Goal: Information Seeking & Learning: Learn about a topic

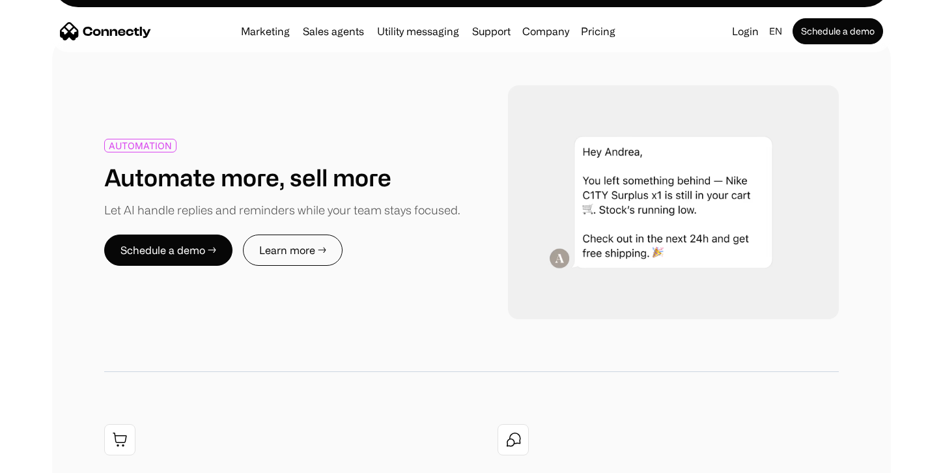
scroll to position [1386, 0]
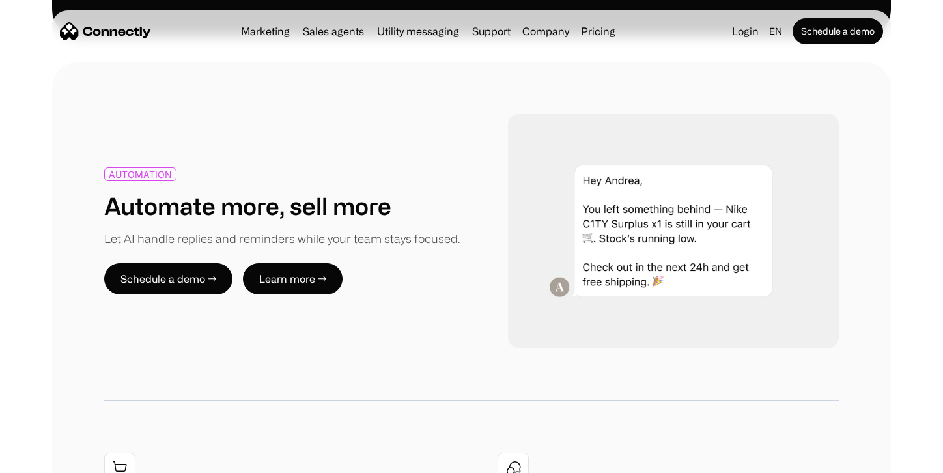
click at [300, 263] on link "Learn more →" at bounding box center [293, 278] width 100 height 31
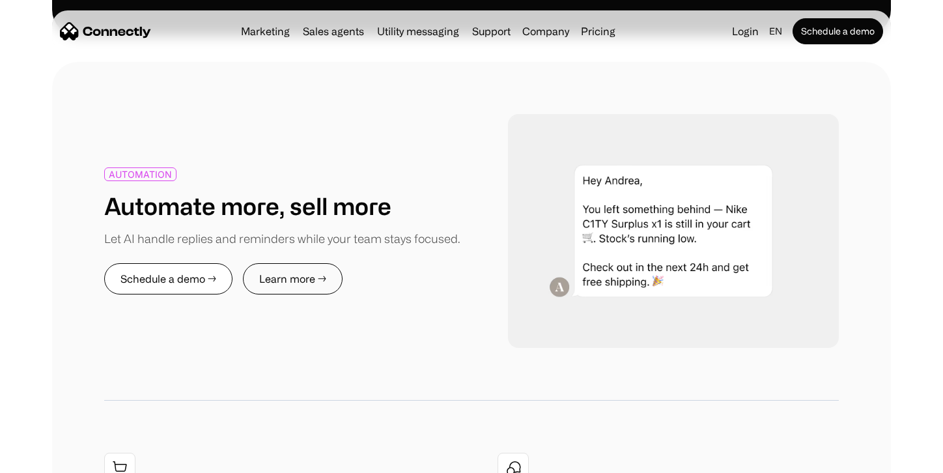
click at [165, 263] on link "Schedule a demo →" at bounding box center [168, 278] width 128 height 31
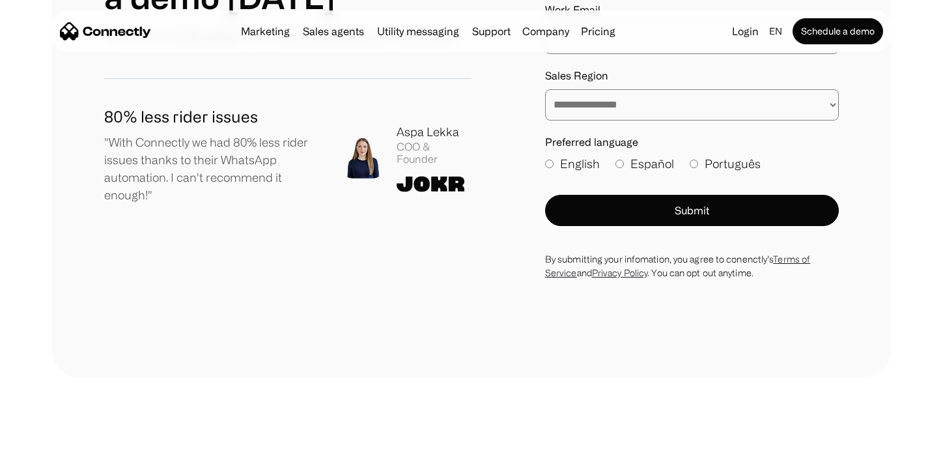
scroll to position [601, 0]
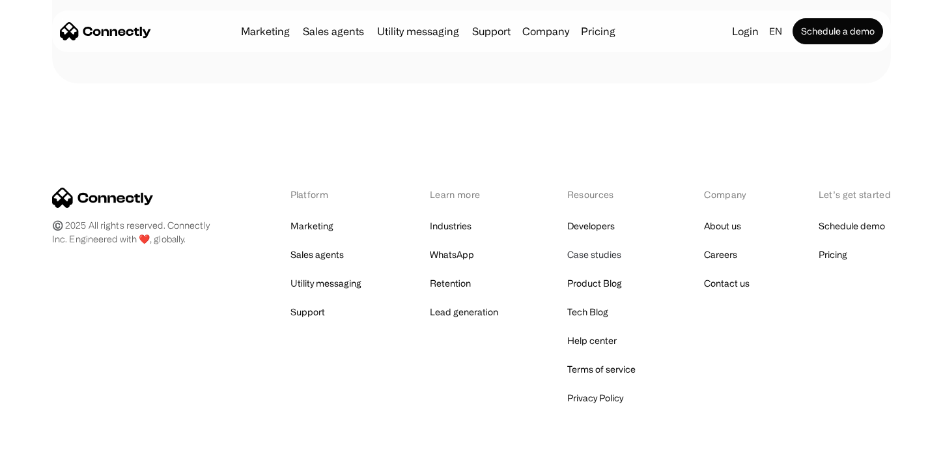
click at [589, 256] on link "Case studies" at bounding box center [594, 255] width 54 height 18
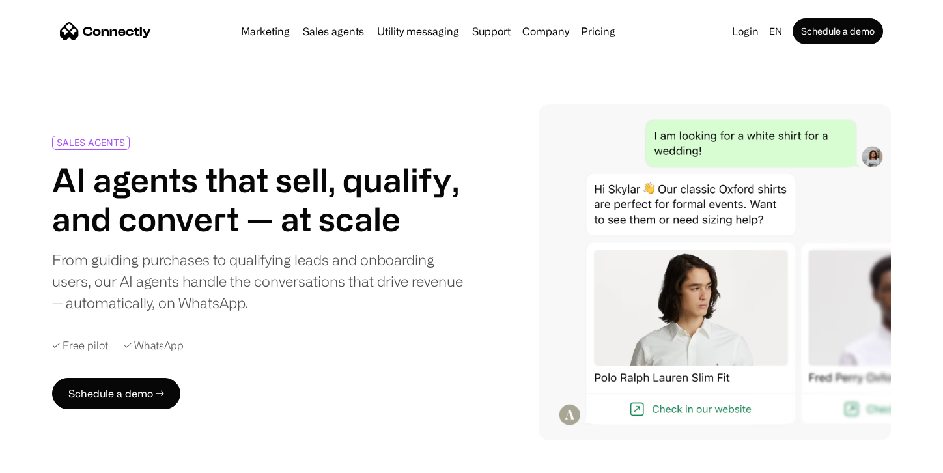
click at [526, 139] on div "SALES AGENTS AI agents that sell, qualify, and convert — at scale From guiding …" at bounding box center [471, 272] width 839 height 336
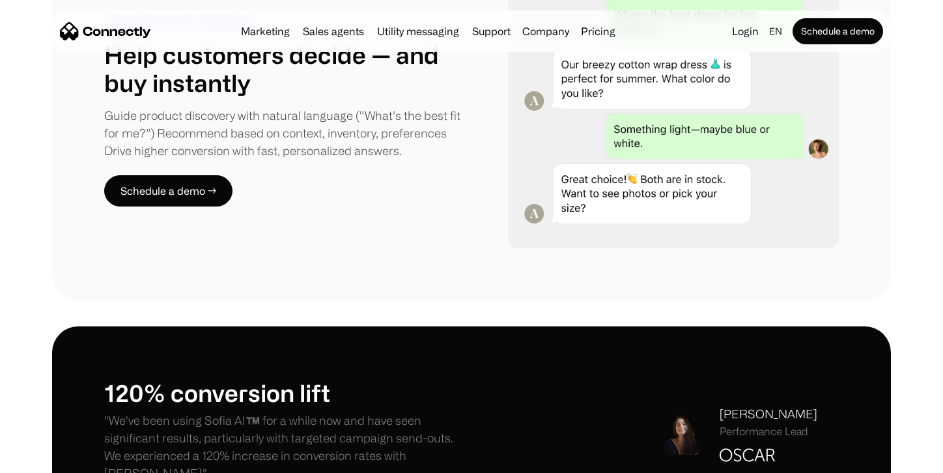
scroll to position [1045, 0]
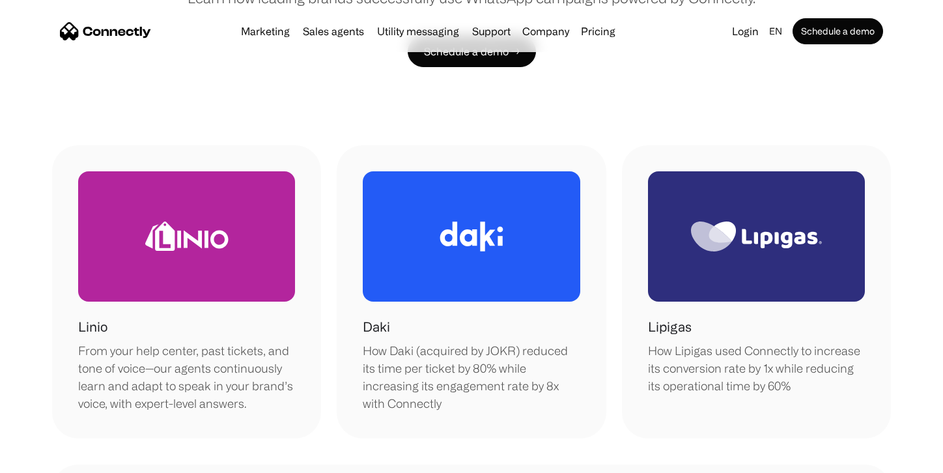
scroll to position [266, 0]
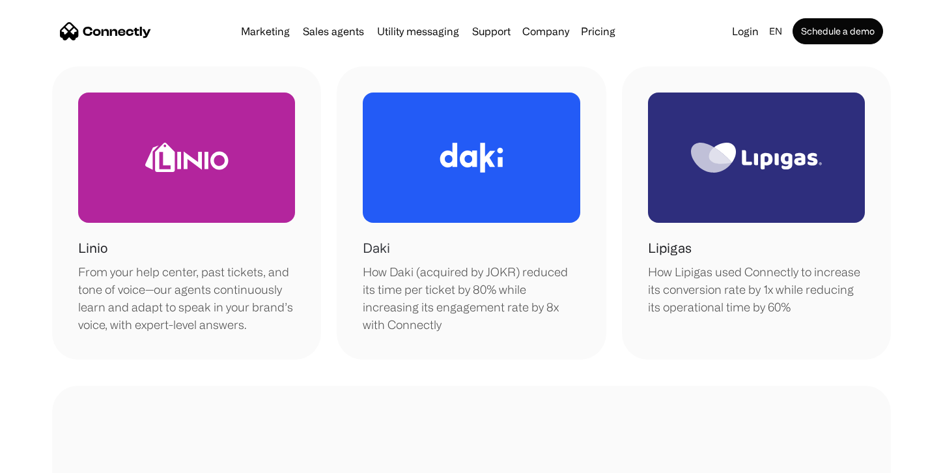
click at [442, 122] on div at bounding box center [471, 157] width 217 height 130
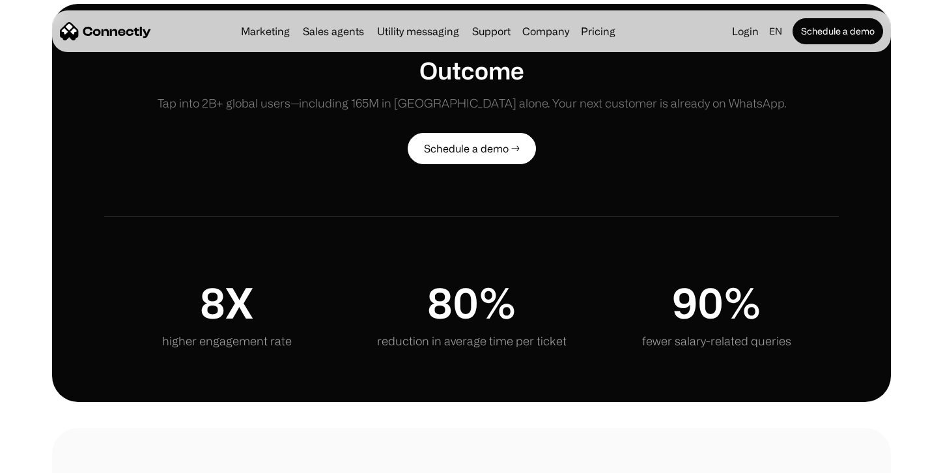
scroll to position [1440, 0]
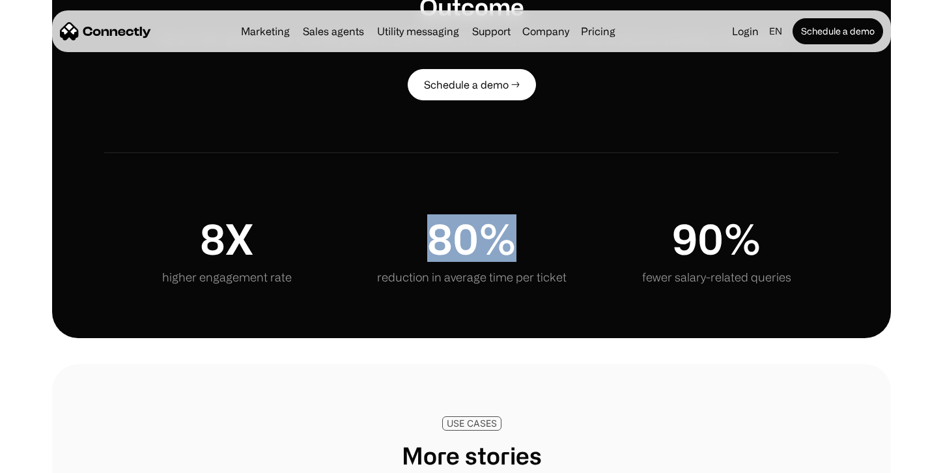
drag, startPoint x: 431, startPoint y: 251, endPoint x: 526, endPoint y: 251, distance: 95.8
click at [521, 251] on div "80% reduction in average time per ticket" at bounding box center [471, 245] width 245 height 81
click at [526, 251] on div "80% reduction in average time per ticket" at bounding box center [471, 245] width 245 height 81
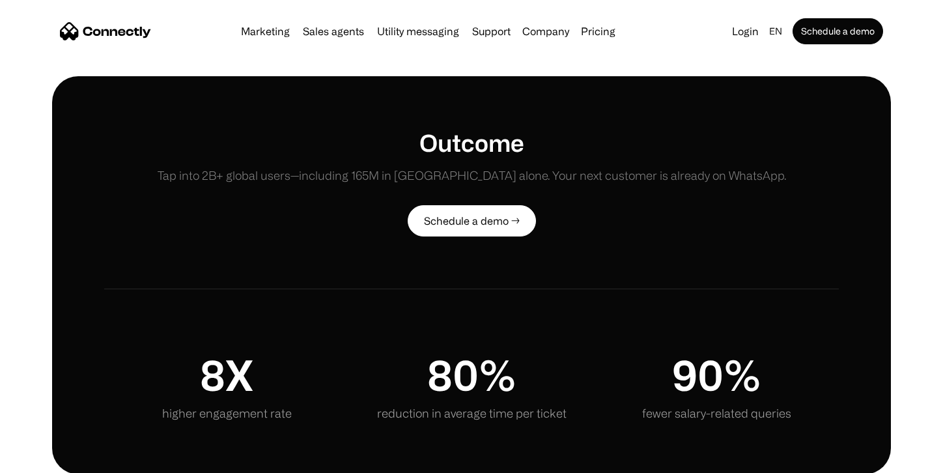
scroll to position [794, 0]
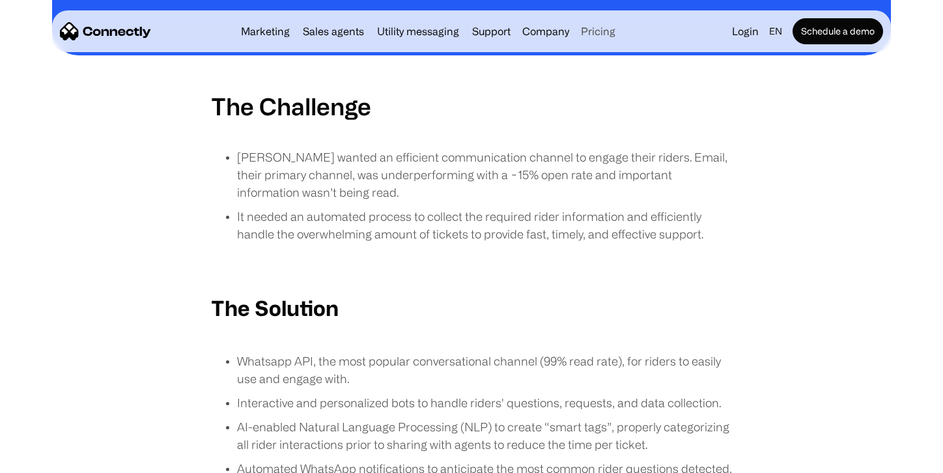
click at [593, 35] on link "Pricing" at bounding box center [598, 31] width 45 height 10
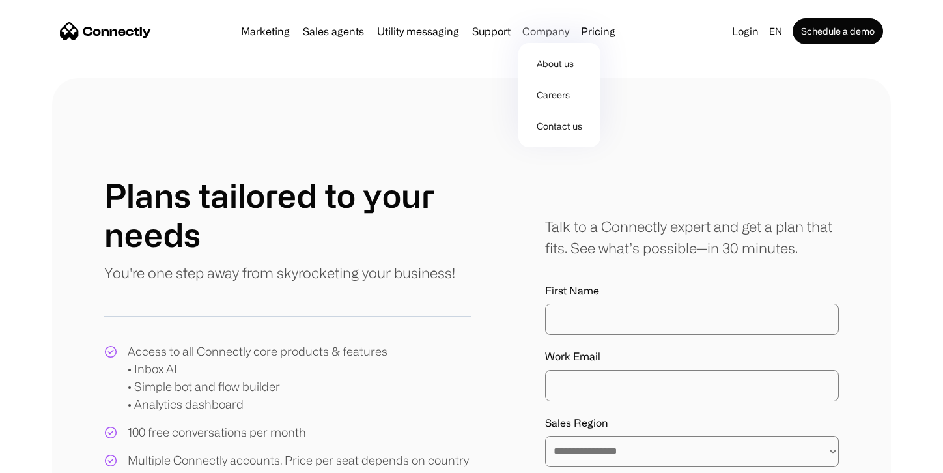
click at [532, 29] on div "Company" at bounding box center [545, 31] width 47 height 18
click at [552, 66] on link "About us" at bounding box center [560, 63] width 72 height 31
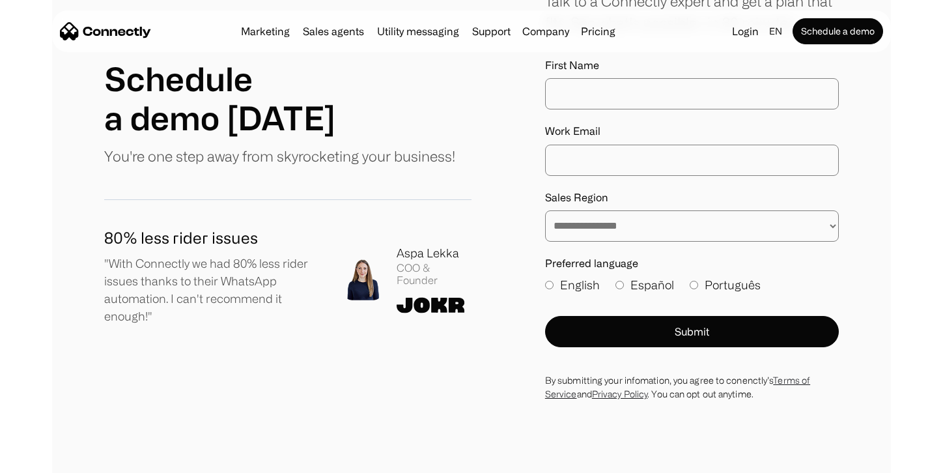
scroll to position [2023, 0]
